Goal: Task Accomplishment & Management: Use online tool/utility

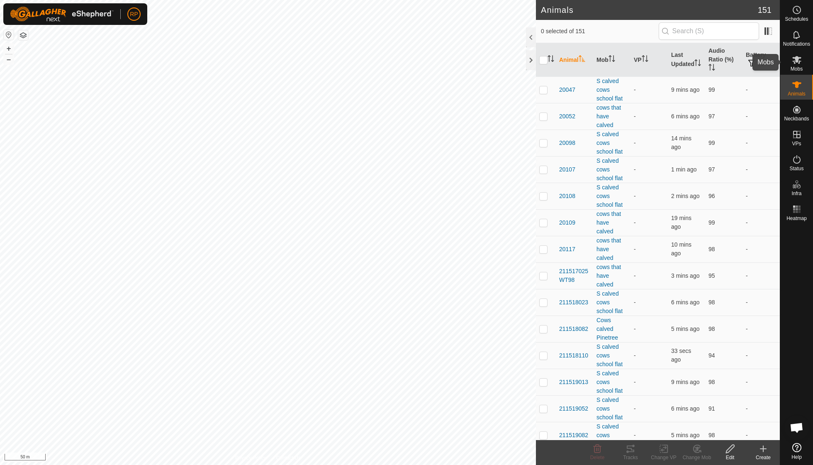
click at [797, 62] on icon at bounding box center [797, 60] width 9 height 8
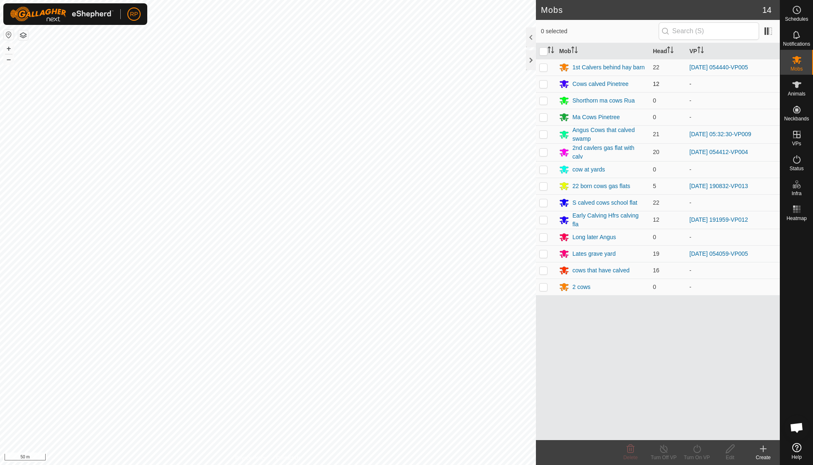
click at [547, 85] on p-checkbox at bounding box center [543, 84] width 8 height 7
checkbox input "true"
click at [700, 448] on icon at bounding box center [697, 449] width 10 height 10
click at [700, 432] on link "Now" at bounding box center [722, 430] width 82 height 17
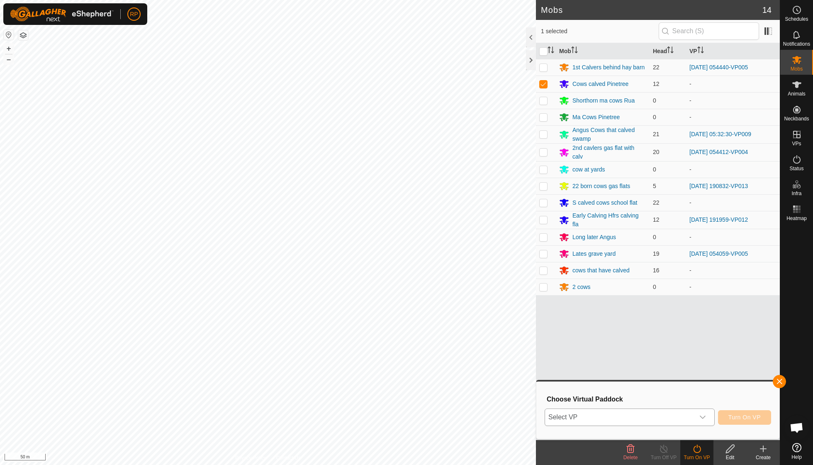
click at [705, 412] on div "dropdown trigger" at bounding box center [703, 417] width 17 height 17
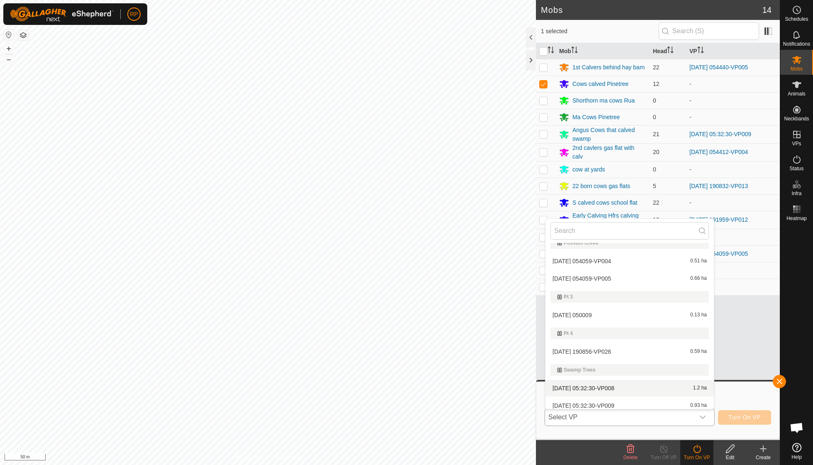
scroll to position [386, 0]
click at [594, 311] on li "[DATE] 050009 0.13 ha" at bounding box center [630, 315] width 168 height 17
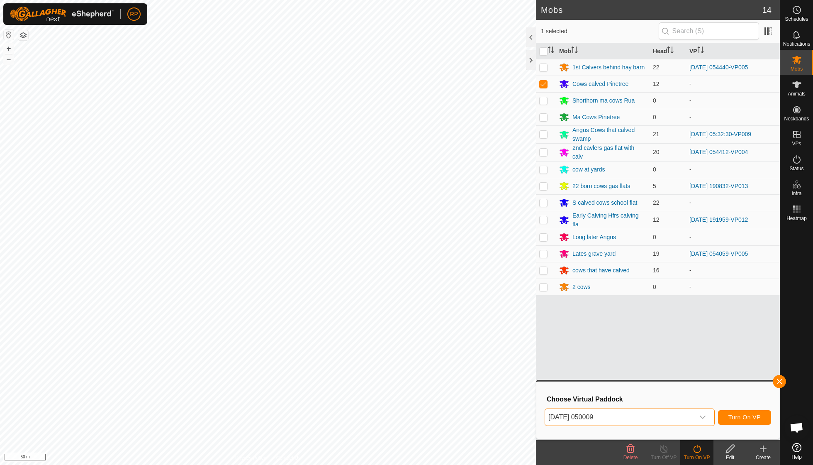
click at [749, 416] on span "Turn On VP" at bounding box center [745, 417] width 32 height 7
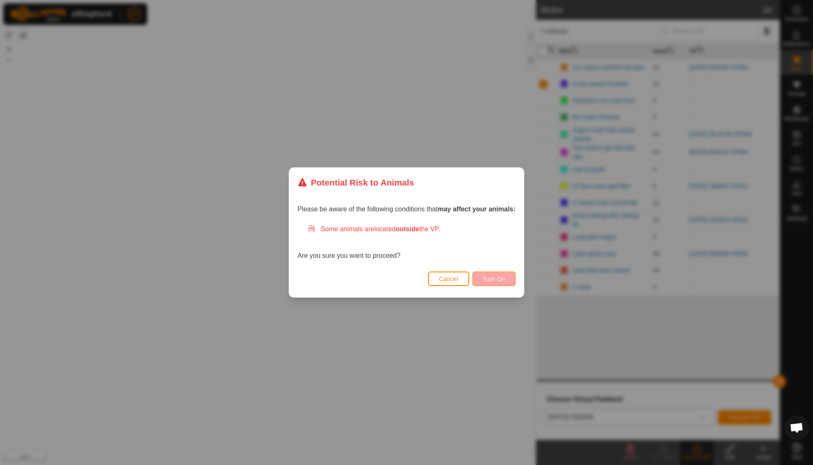
click at [492, 279] on span "Turn On" at bounding box center [494, 279] width 22 height 7
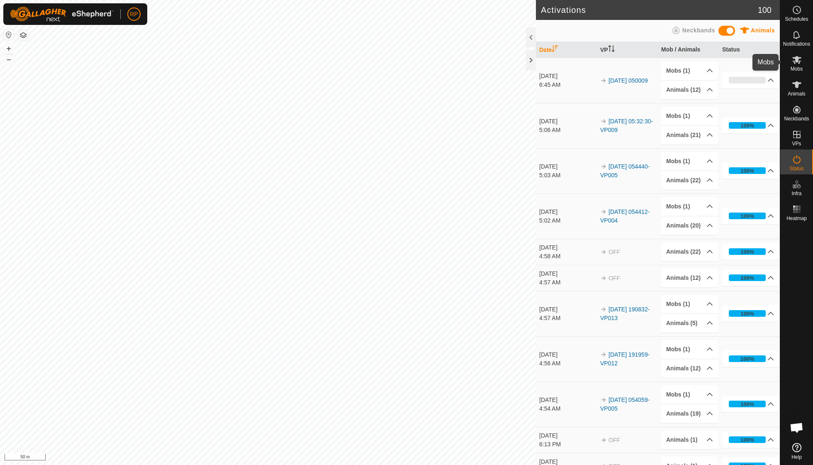
click at [793, 66] on span "Mobs" at bounding box center [797, 68] width 12 height 5
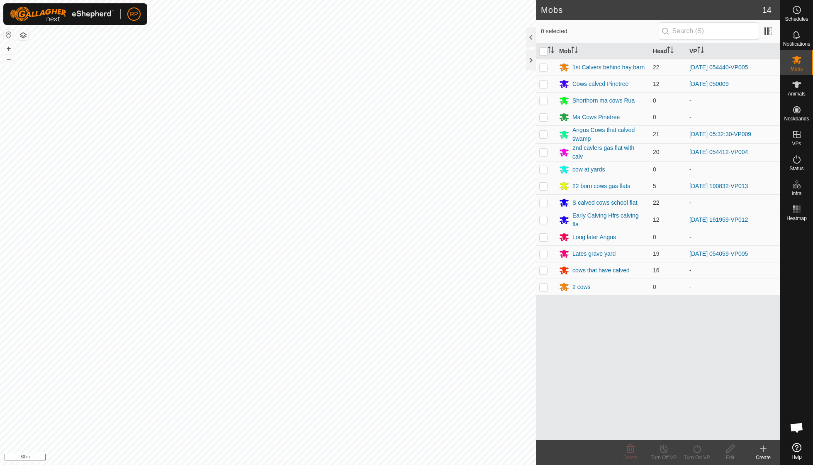
click at [540, 201] on p-checkbox at bounding box center [543, 202] width 8 height 7
checkbox input "true"
click at [700, 451] on icon at bounding box center [696, 448] width 7 height 8
click at [699, 426] on link "Now" at bounding box center [722, 430] width 82 height 17
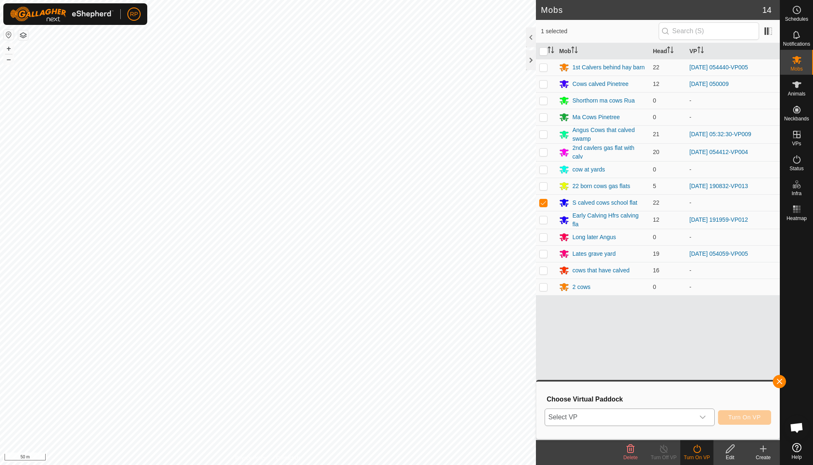
click at [703, 412] on div "dropdown trigger" at bounding box center [703, 417] width 17 height 17
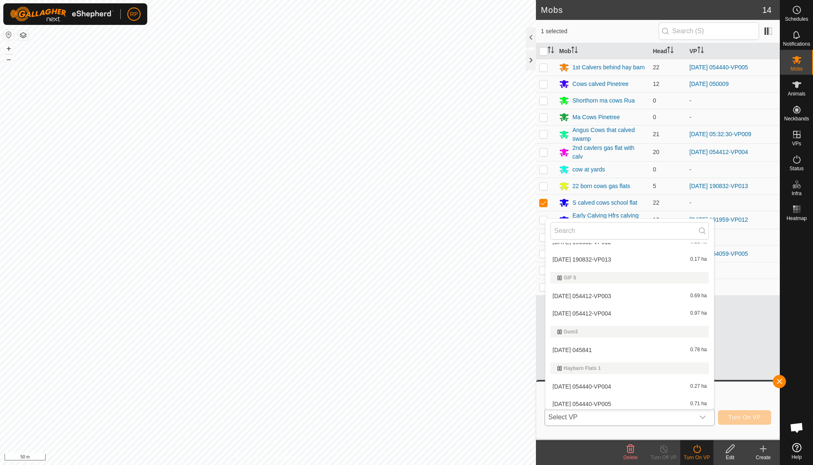
scroll to position [209, 0]
click at [603, 347] on li "[DATE] 045841 0.78 ha" at bounding box center [630, 348] width 168 height 17
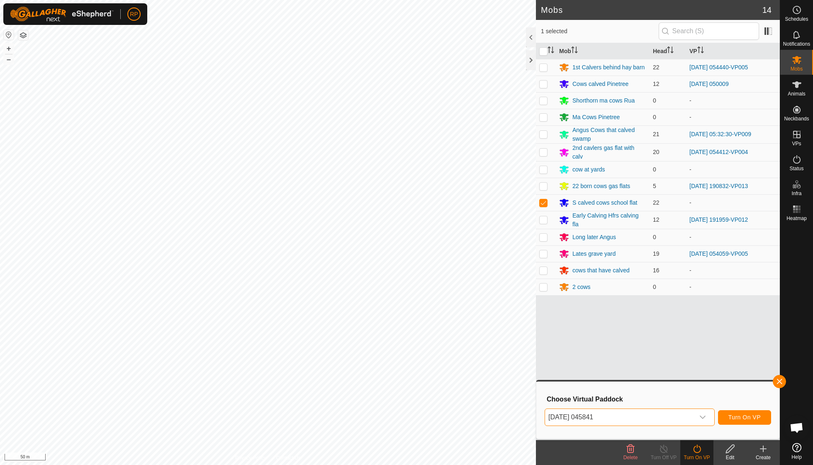
click at [741, 417] on span "Turn On VP" at bounding box center [745, 417] width 32 height 7
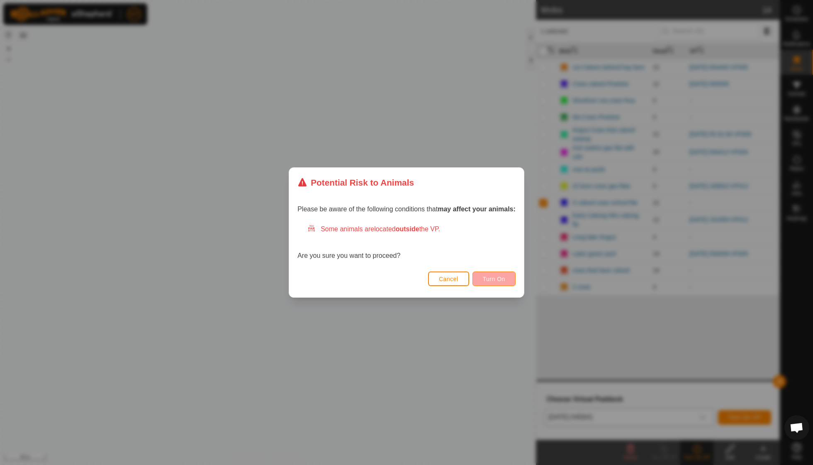
click at [494, 279] on span "Turn On" at bounding box center [494, 279] width 22 height 7
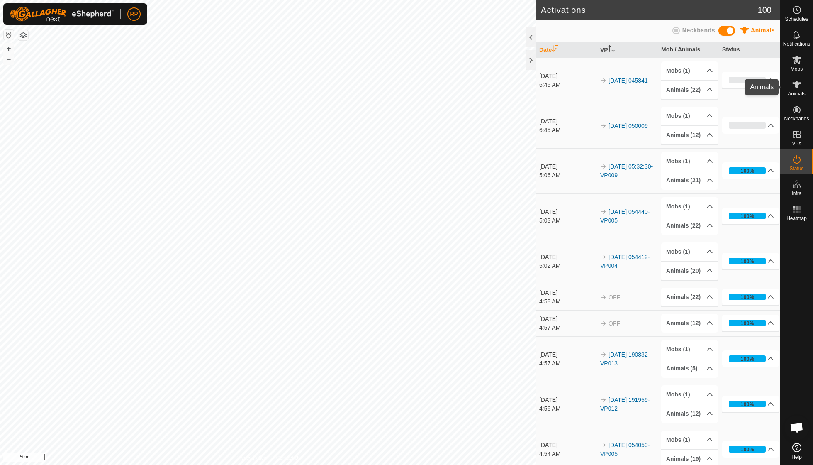
click at [799, 87] on icon at bounding box center [797, 84] width 9 height 7
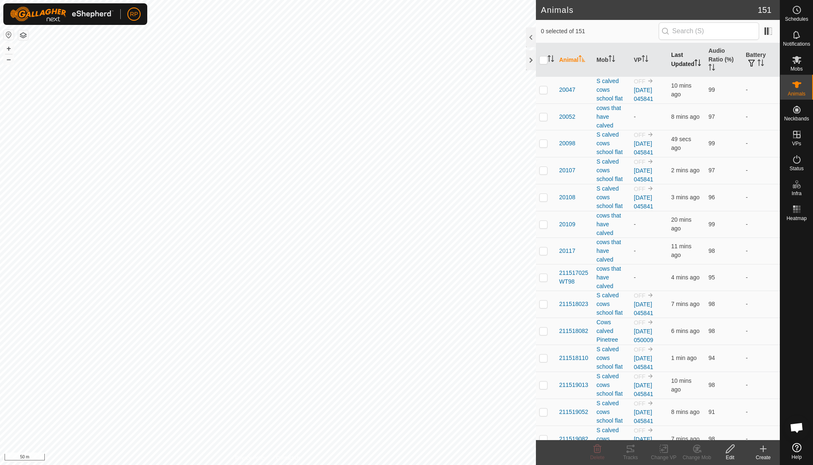
click at [695, 63] on icon "Activate to sort" at bounding box center [698, 62] width 7 height 7
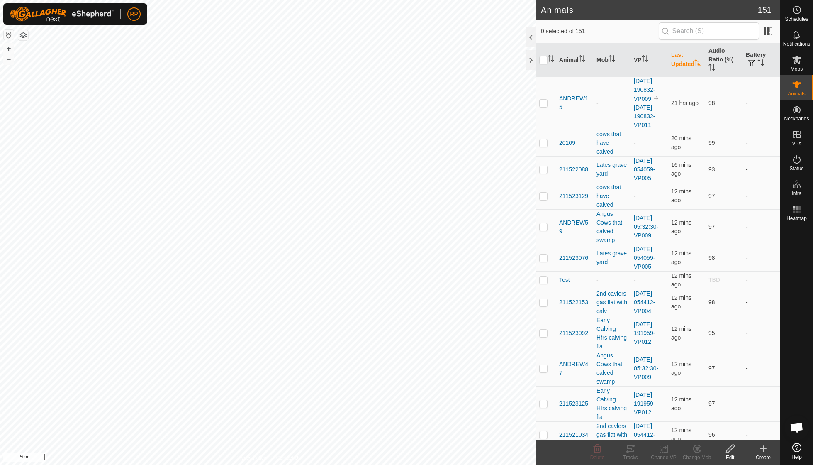
click at [695, 63] on icon "Activate to sort" at bounding box center [698, 62] width 7 height 7
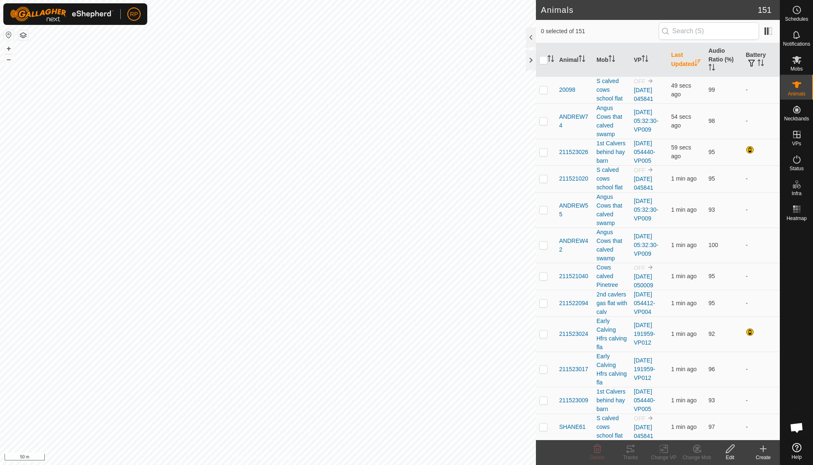
click at [695, 63] on icon "Activate to sort" at bounding box center [698, 62] width 6 height 7
